Goal: Task Accomplishment & Management: Use online tool/utility

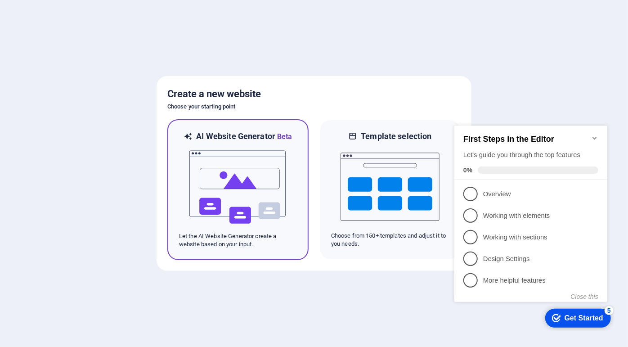
click at [262, 172] on img at bounding box center [238, 187] width 99 height 90
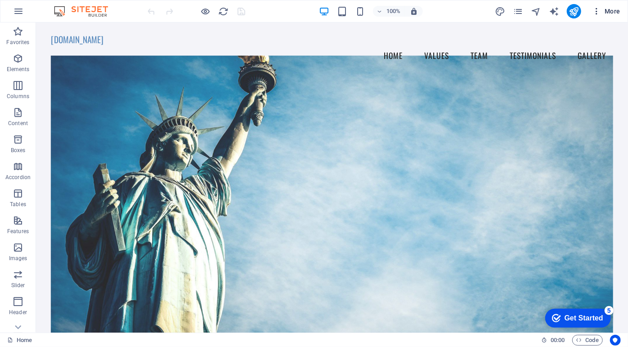
click at [596, 12] on icon "button" at bounding box center [596, 11] width 9 height 9
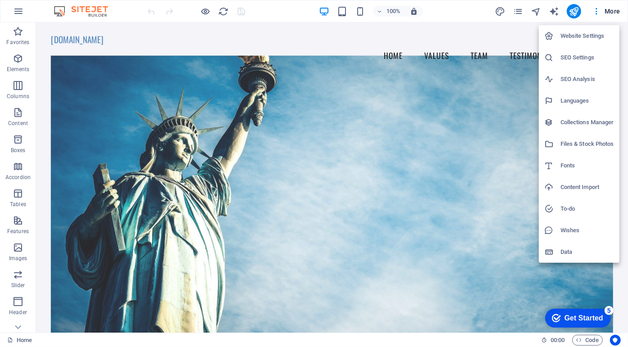
click at [592, 36] on h6 "Website Settings" at bounding box center [588, 36] width 54 height 11
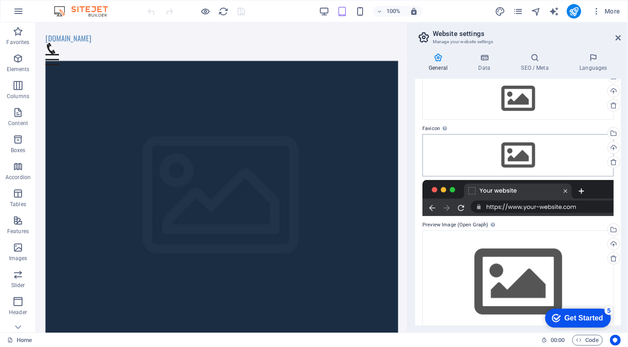
scroll to position [61, 0]
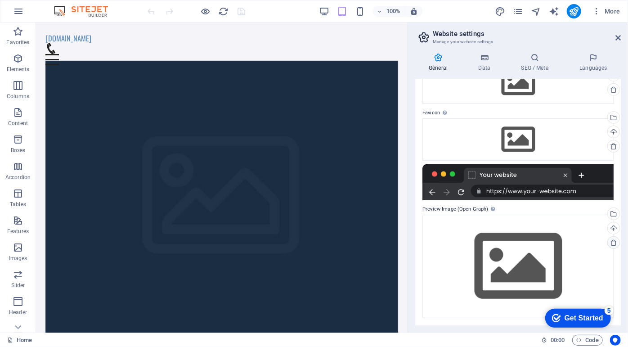
click at [613, 243] on icon at bounding box center [613, 242] width 7 height 7
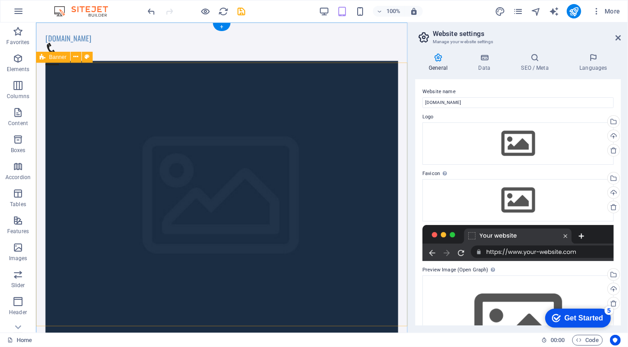
scroll to position [2, 0]
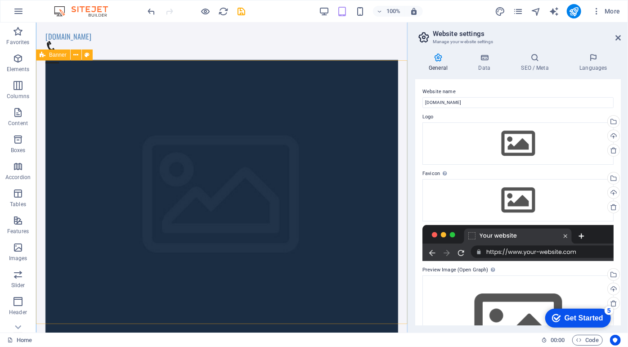
click at [90, 56] on button at bounding box center [87, 55] width 11 height 11
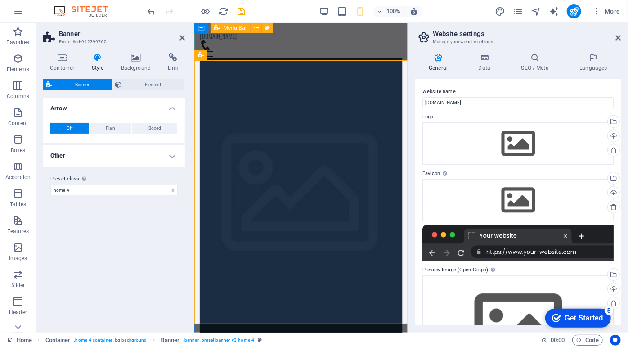
scroll to position [2, 0]
click at [521, 14] on icon "pages" at bounding box center [518, 11] width 10 height 10
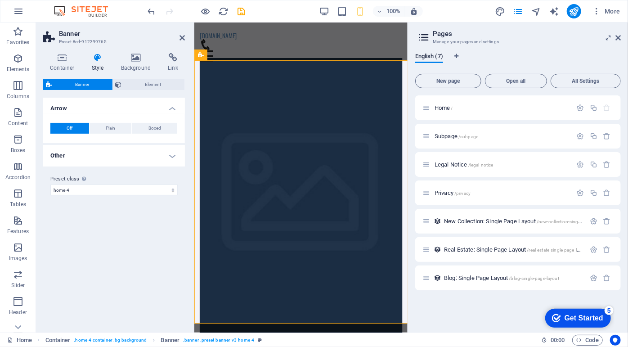
click at [447, 14] on div "100% More" at bounding box center [385, 11] width 478 height 14
click at [152, 11] on icon "undo" at bounding box center [152, 11] width 10 height 10
drag, startPoint x: 616, startPoint y: 37, endPoint x: 421, endPoint y: 15, distance: 195.8
click at [616, 37] on icon at bounding box center [618, 37] width 5 height 7
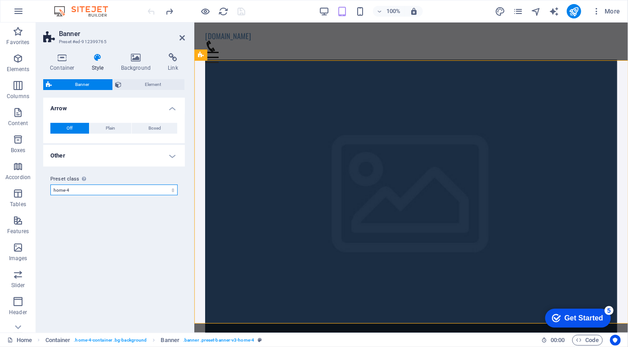
click at [164, 189] on select "default home-hero-logo-nav-h1-slogan home-hero-logo-nav-h1 home-logo-nav-h1-ima…" at bounding box center [113, 190] width 127 height 11
select select "preset-banner-v3-default"
click at [50, 195] on select "default home-hero-logo-nav-h1-slogan home-hero-logo-nav-h1 home-logo-nav-h1-ima…" at bounding box center [113, 190] width 127 height 11
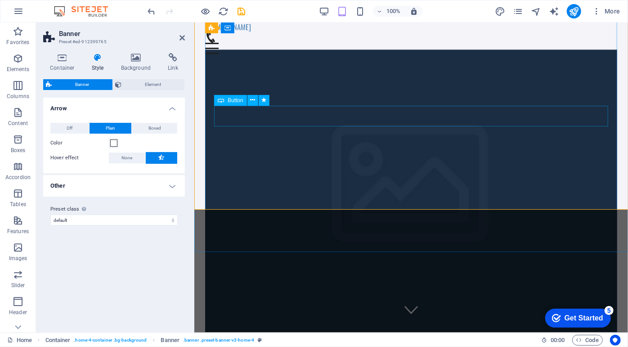
scroll to position [0, 0]
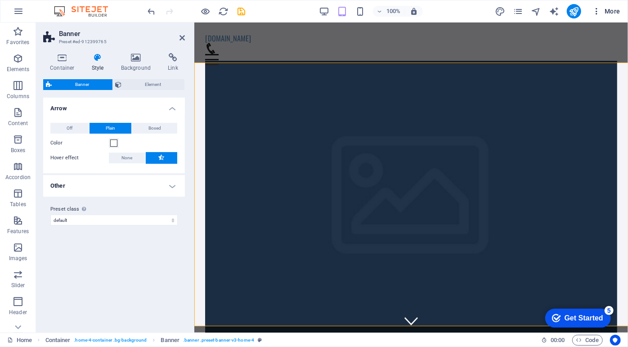
click at [596, 12] on icon "button" at bounding box center [596, 11] width 9 height 9
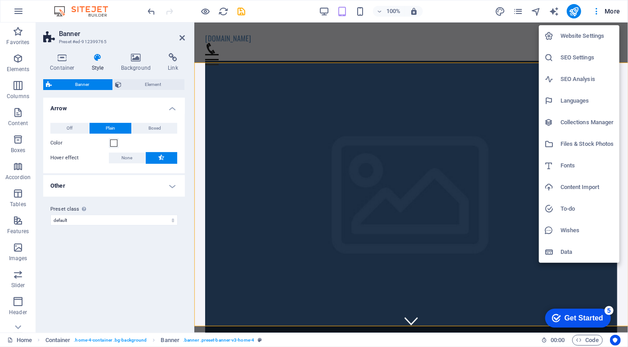
click at [591, 144] on h6 "Files & Stock Photos" at bounding box center [588, 144] width 54 height 11
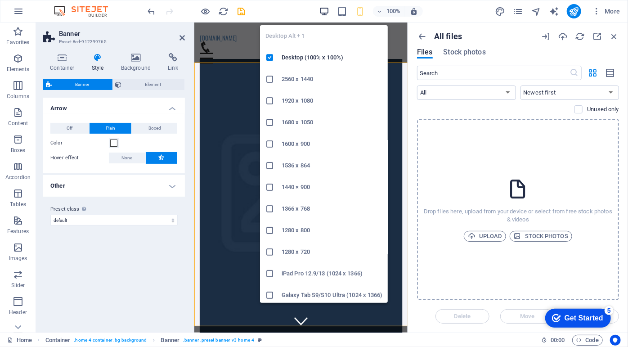
click at [325, 11] on icon "button" at bounding box center [324, 11] width 10 height 10
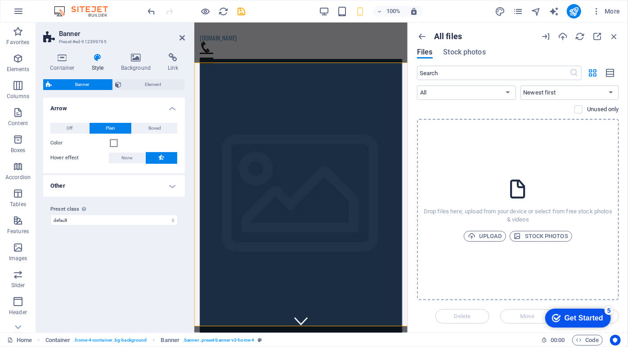
click at [462, 14] on div "100% More" at bounding box center [385, 11] width 478 height 14
click at [615, 36] on icon "button" at bounding box center [615, 37] width 10 height 10
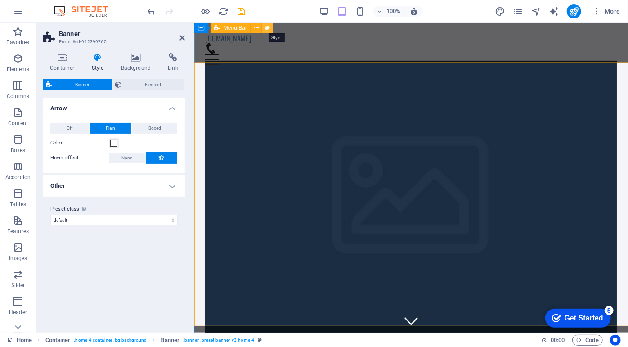
click at [271, 29] on button at bounding box center [267, 28] width 11 height 11
select select "vw"
select select "rem"
select select "vw"
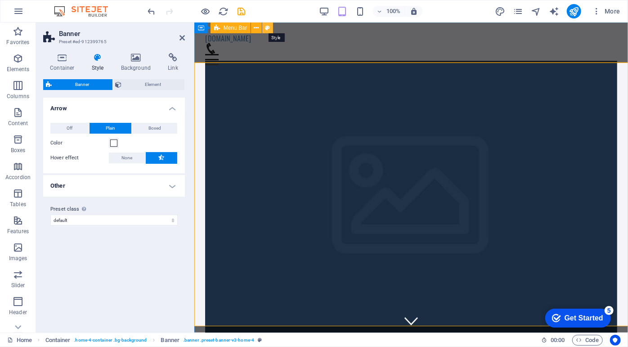
select select "preset-menu-v2-home-4"
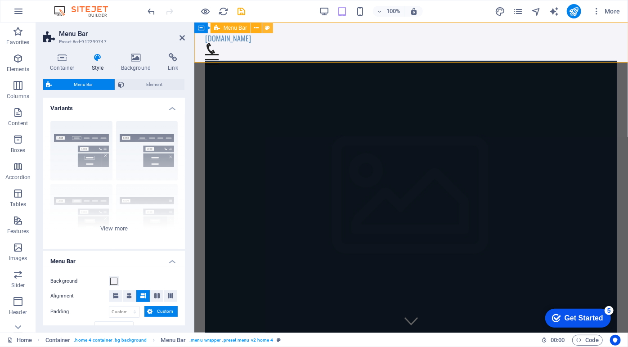
click at [268, 29] on icon at bounding box center [268, 27] width 5 height 9
click at [55, 57] on icon at bounding box center [62, 57] width 38 height 9
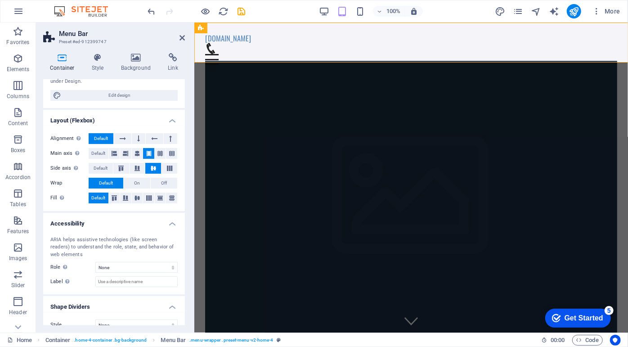
scroll to position [118, 0]
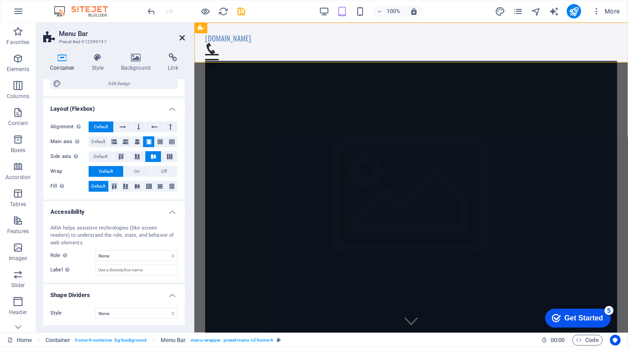
click at [180, 39] on icon at bounding box center [182, 37] width 5 height 7
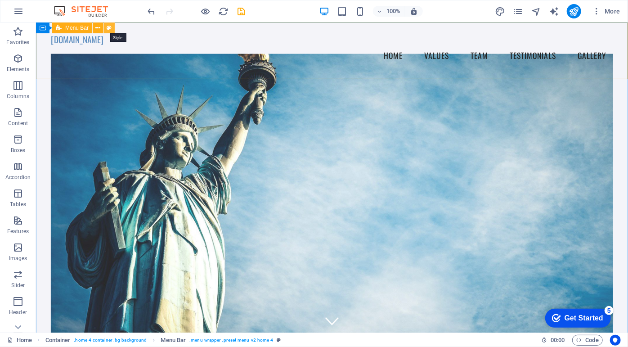
click at [110, 28] on icon at bounding box center [109, 27] width 5 height 9
select select "vw"
select select "rem"
select select "vw"
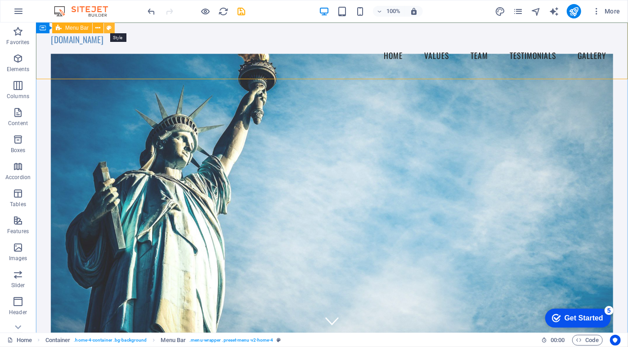
select select "preset-menu-v2-home-4"
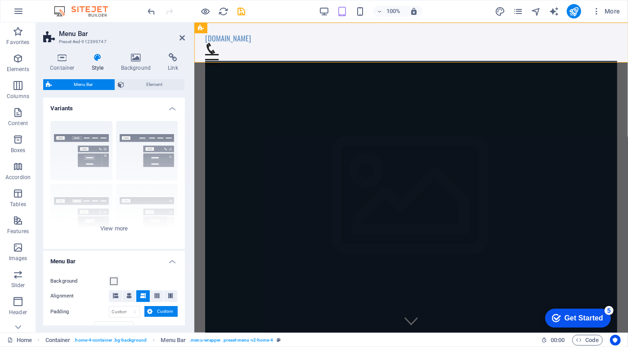
click at [289, 14] on div "100% More" at bounding box center [385, 11] width 478 height 14
click at [180, 38] on icon at bounding box center [182, 37] width 5 height 7
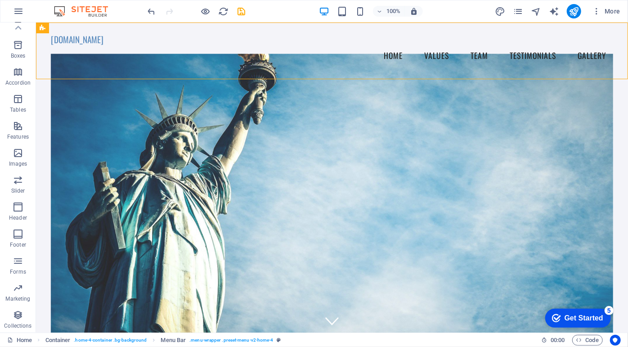
scroll to position [0, 0]
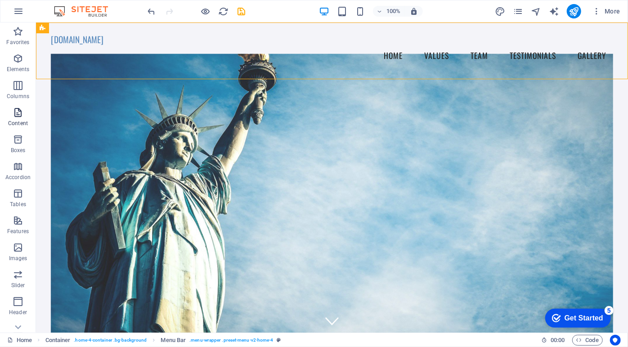
click at [16, 111] on icon "button" at bounding box center [18, 112] width 11 height 11
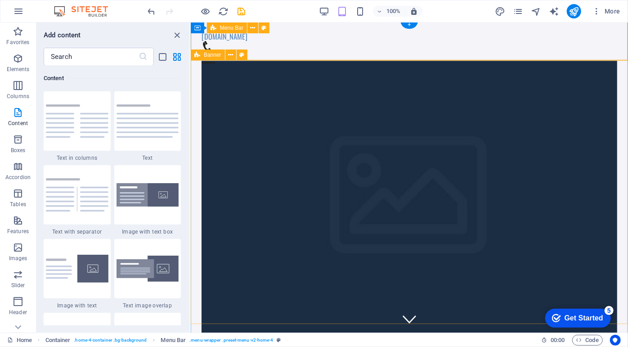
scroll to position [4, 0]
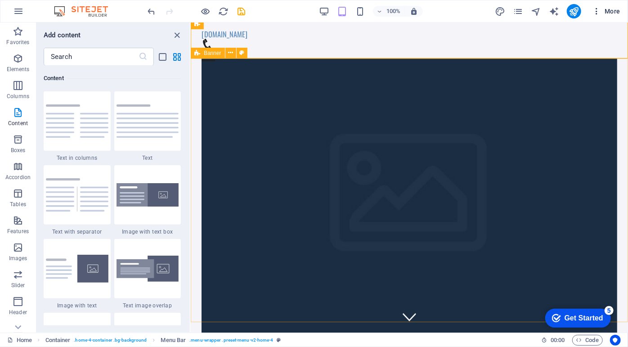
click at [598, 14] on icon "button" at bounding box center [596, 11] width 9 height 9
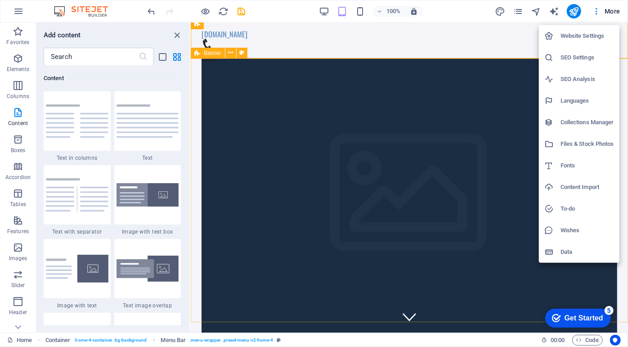
click at [611, 13] on div at bounding box center [314, 173] width 628 height 347
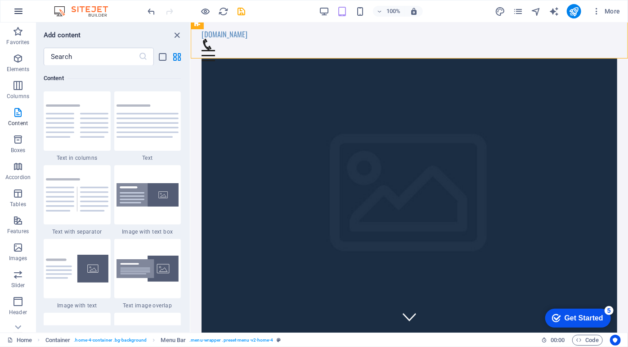
click at [21, 14] on icon "button" at bounding box center [18, 11] width 11 height 11
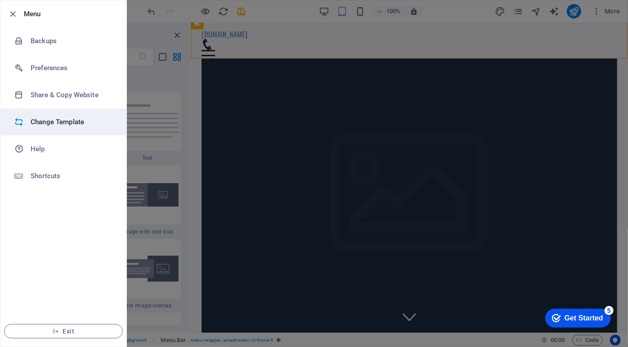
click at [71, 122] on h6 "Change Template" at bounding box center [72, 122] width 83 height 11
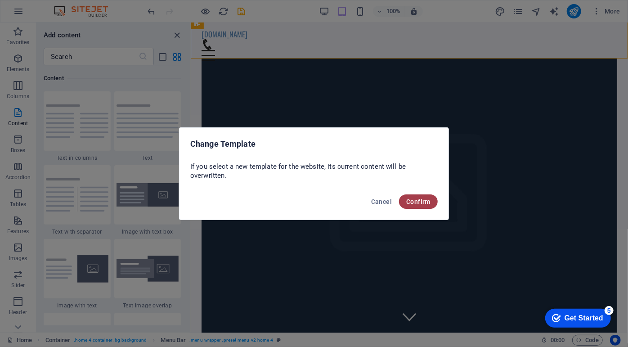
click at [422, 204] on span "Confirm" at bounding box center [419, 201] width 24 height 7
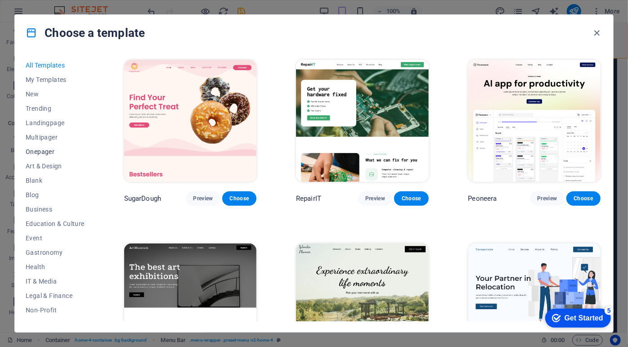
click at [49, 152] on span "Onepager" at bounding box center [55, 151] width 59 height 7
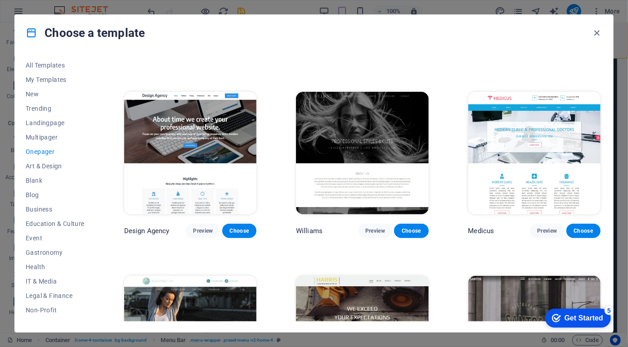
scroll to position [4090, 0]
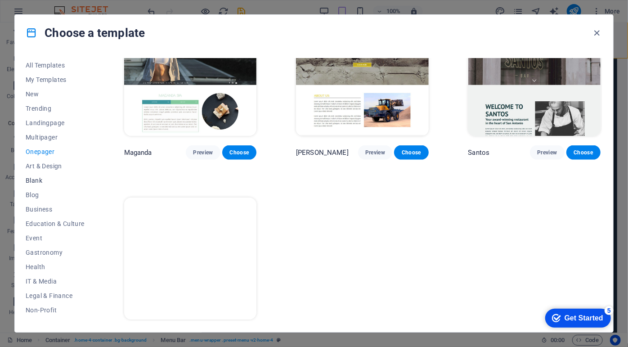
click at [38, 180] on span "Blank" at bounding box center [55, 180] width 59 height 7
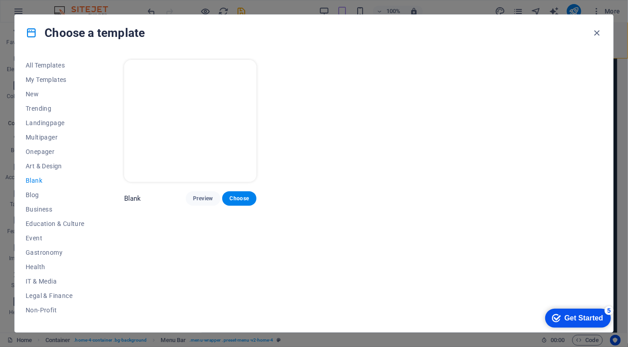
scroll to position [0, 0]
click at [249, 199] on span "Choose" at bounding box center [240, 198] width 20 height 7
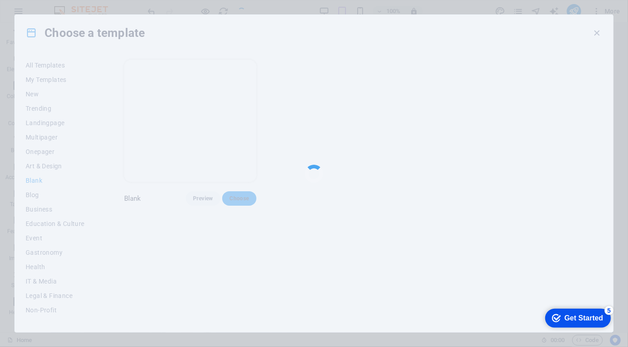
scroll to position [2, 0]
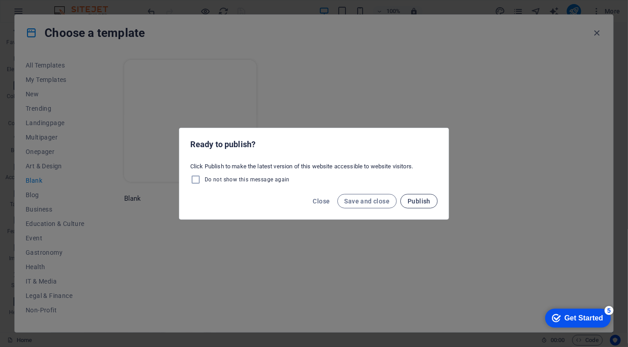
drag, startPoint x: 421, startPoint y: 199, endPoint x: 430, endPoint y: 199, distance: 9.5
click at [421, 199] on span "Publish" at bounding box center [419, 201] width 23 height 7
